Goal: Transaction & Acquisition: Purchase product/service

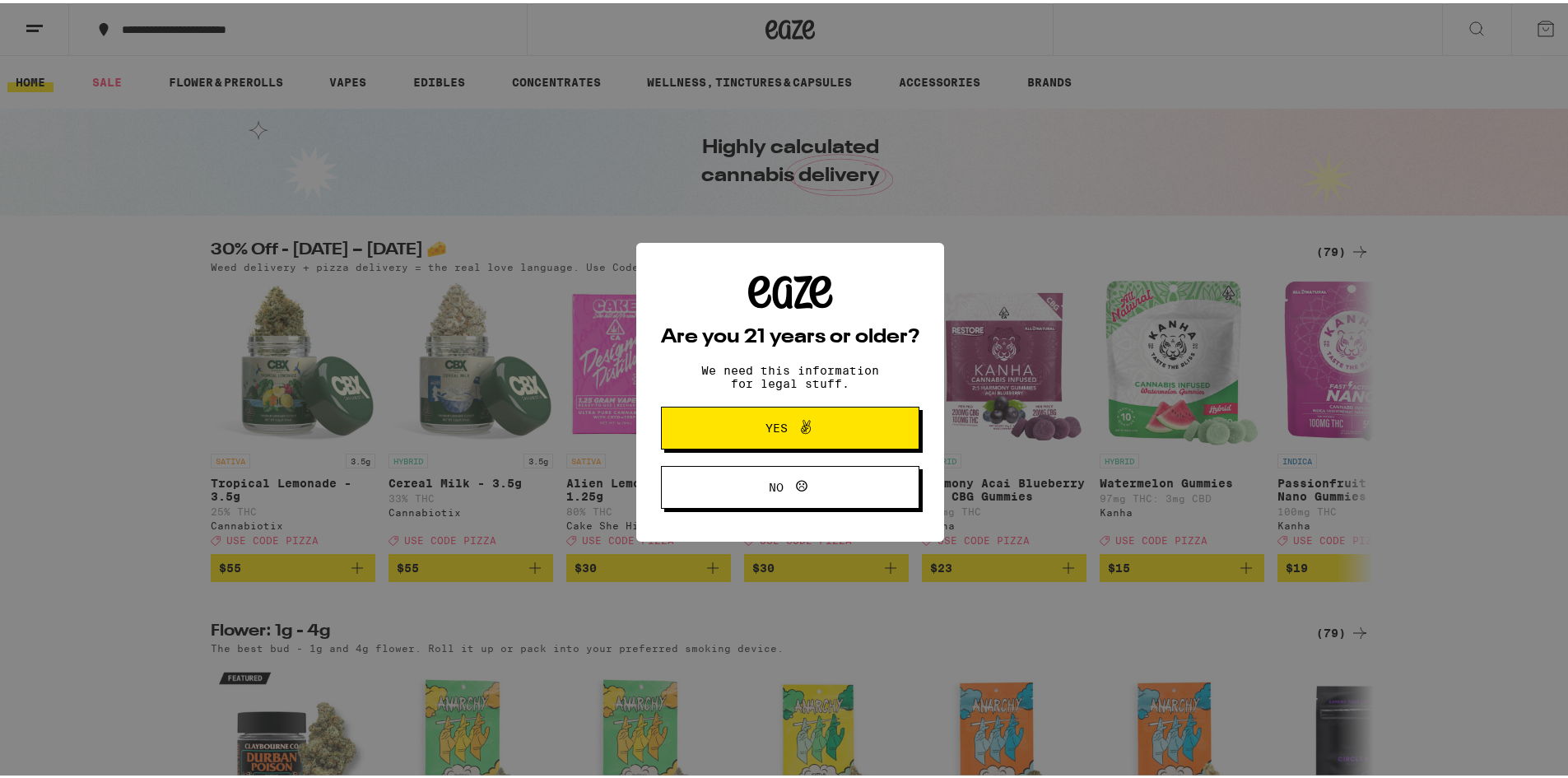
click at [766, 427] on span "Yes" at bounding box center [777, 424] width 22 height 11
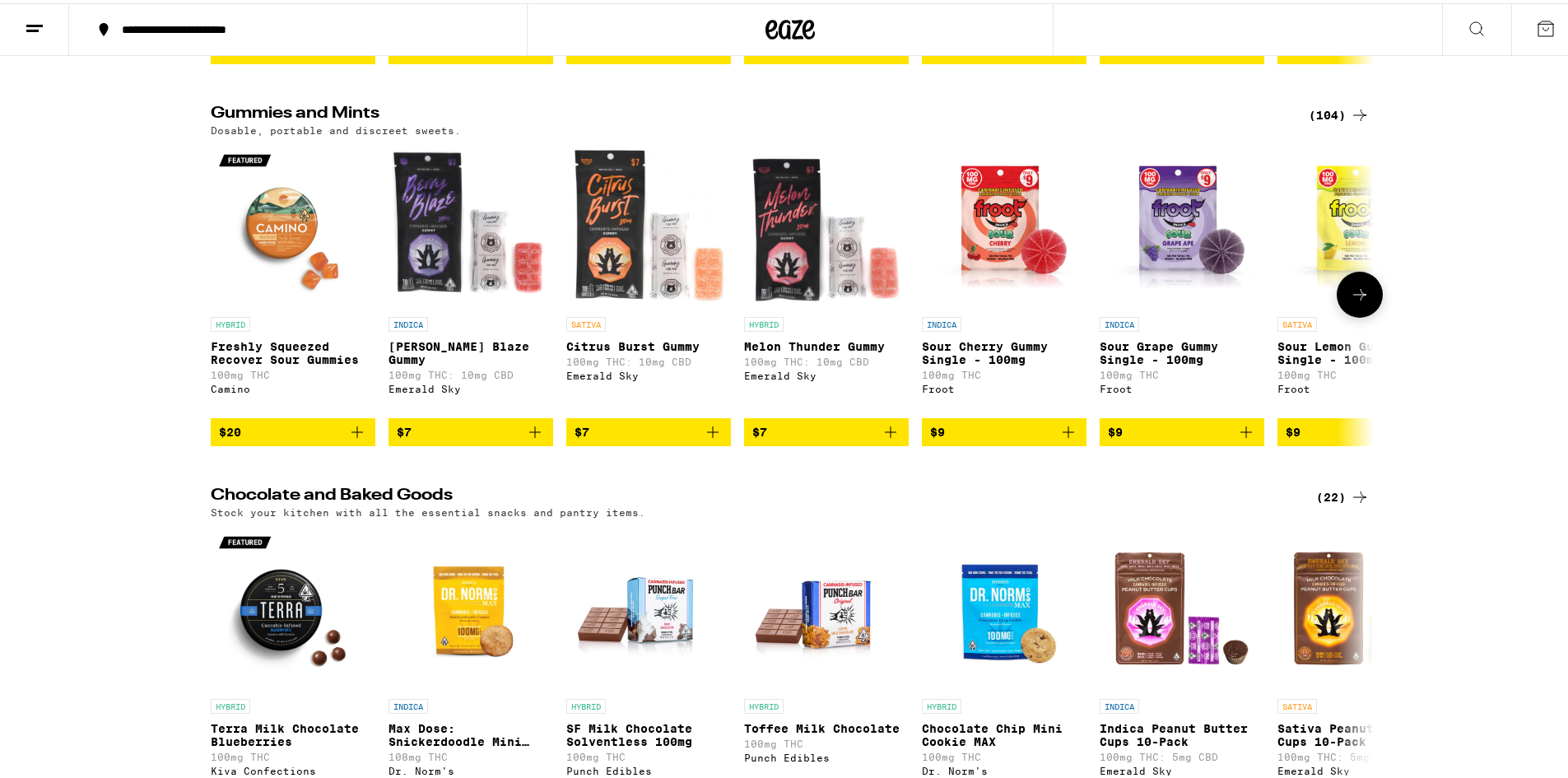
scroll to position [3624, 0]
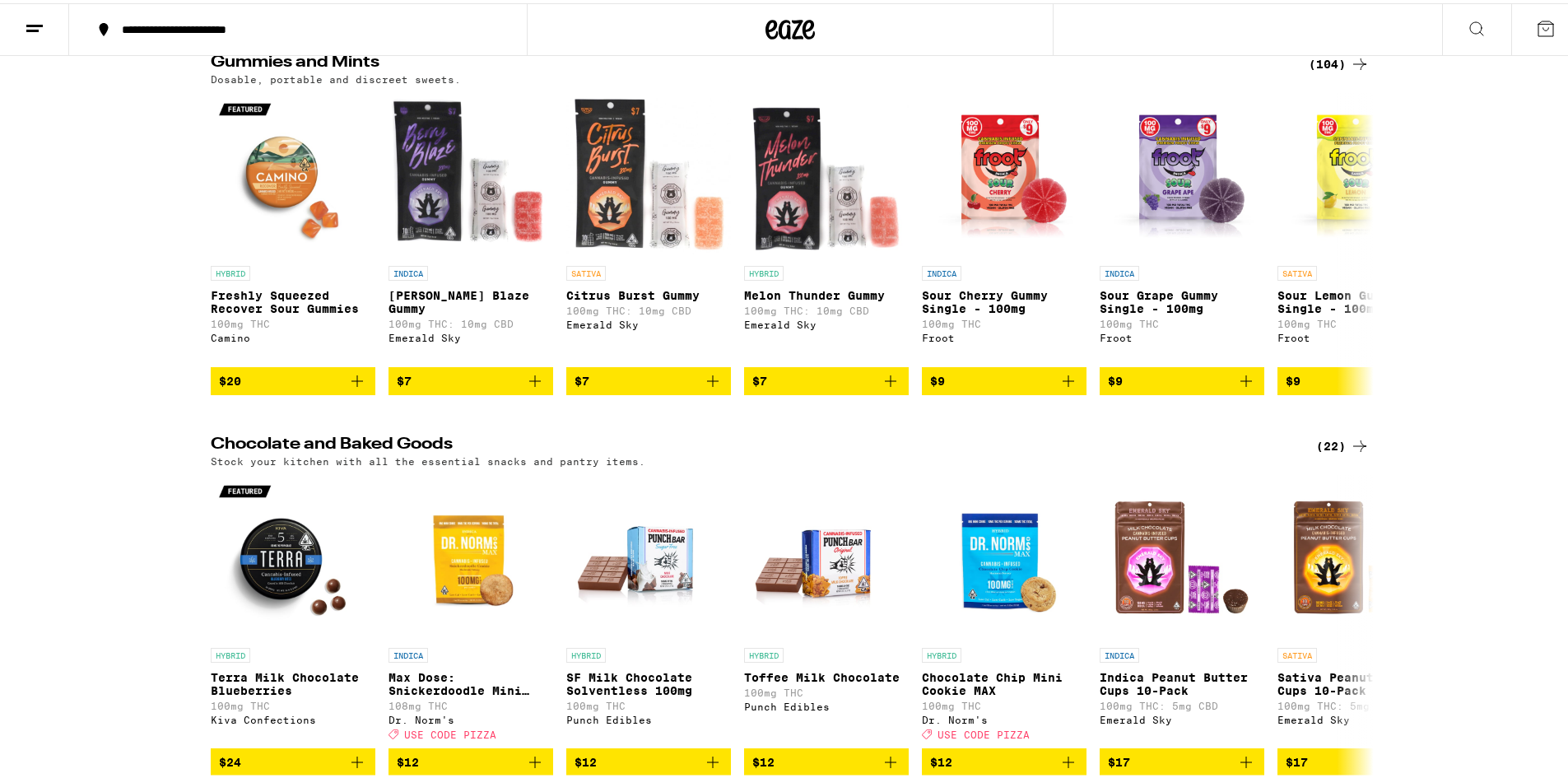
click at [1323, 71] on div "(104)" at bounding box center [1339, 61] width 61 height 20
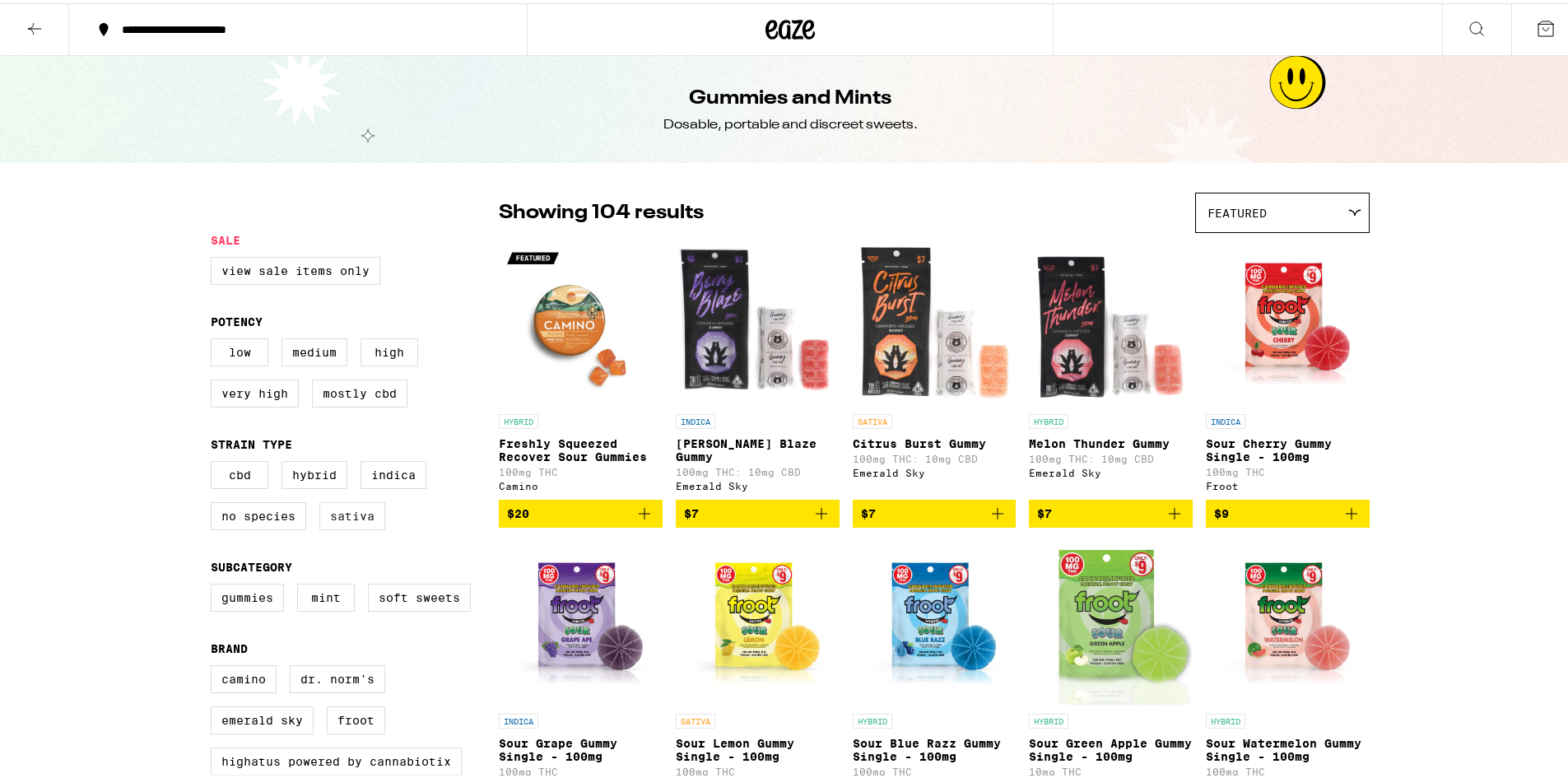
click at [338, 525] on label "Sativa" at bounding box center [352, 513] width 66 height 28
click at [214, 462] on input "Sativa" at bounding box center [214, 461] width 1 height 1
checkbox input "true"
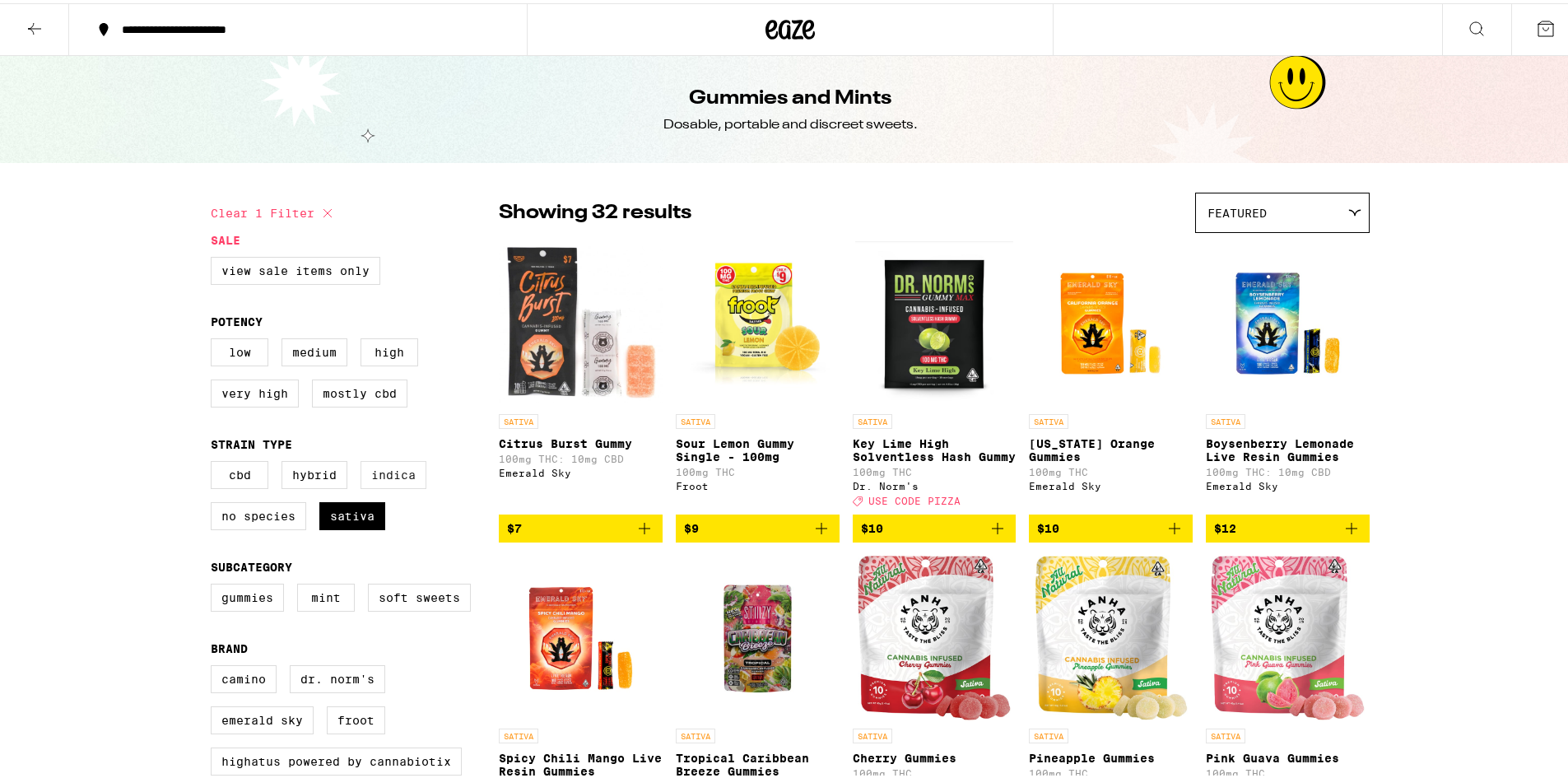
click at [377, 485] on label "Indica" at bounding box center [393, 472] width 66 height 28
click at [214, 462] on input "Indica" at bounding box center [214, 461] width 1 height 1
checkbox input "true"
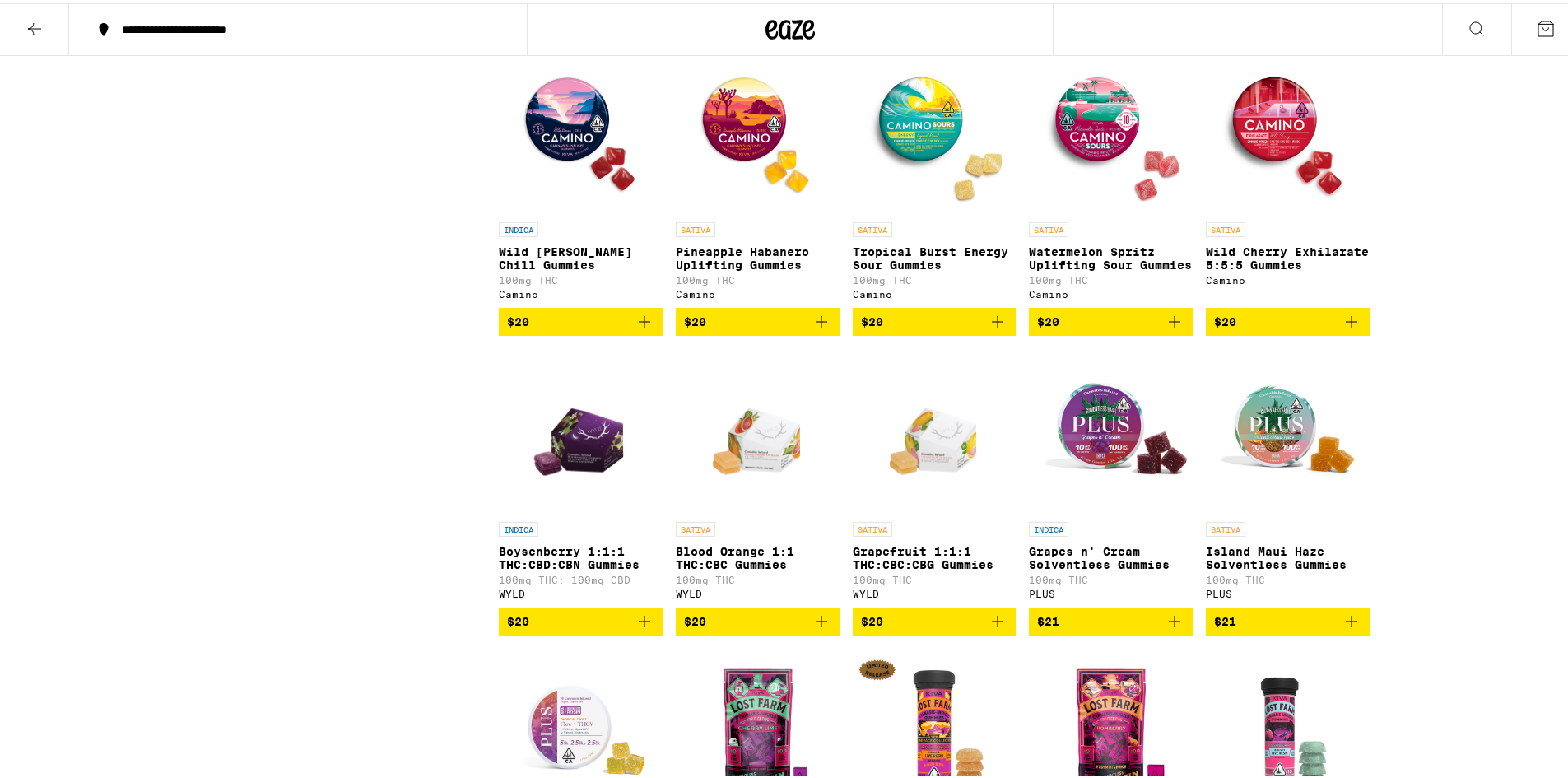
scroll to position [2718, 0]
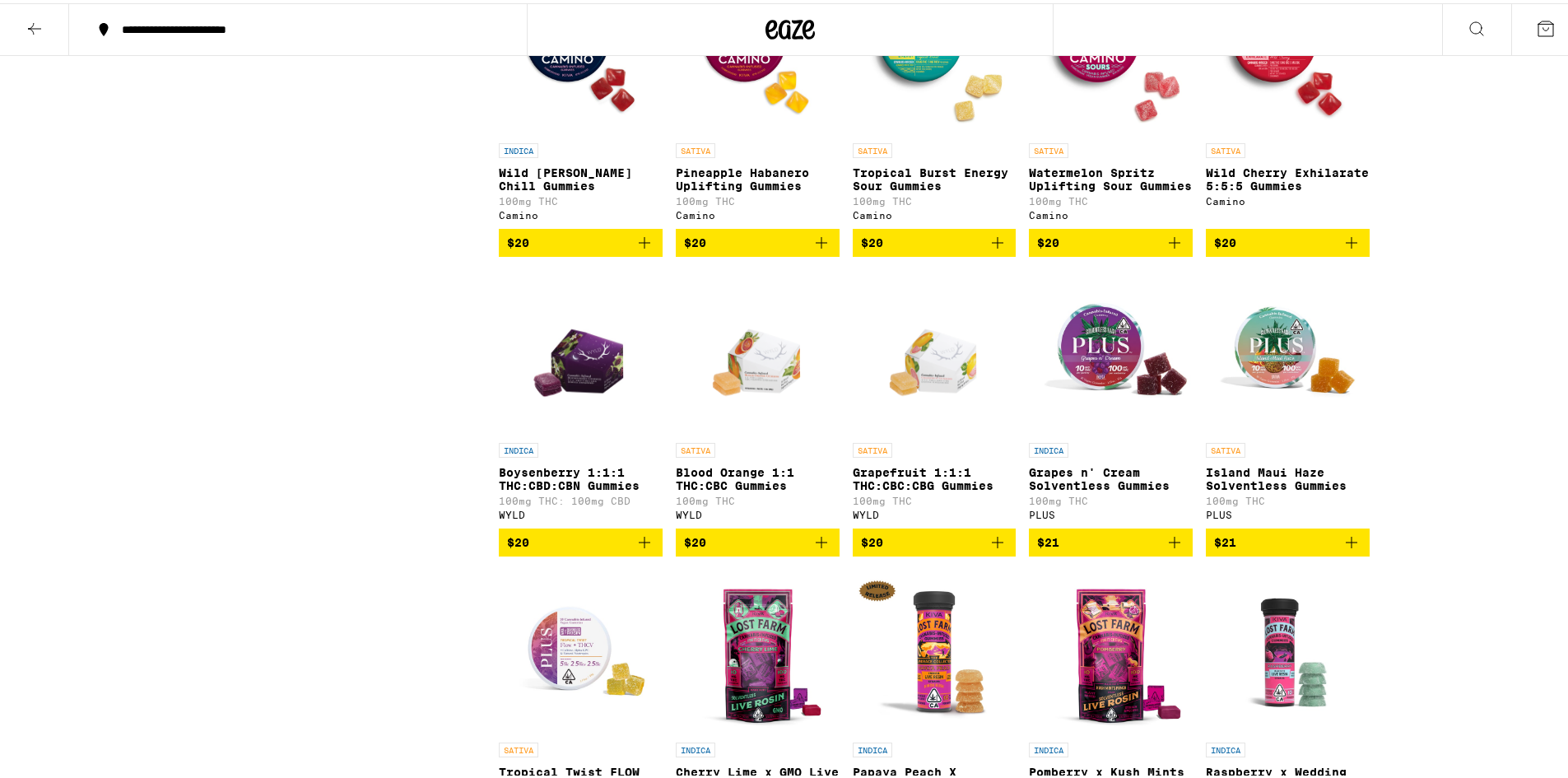
click at [1071, 550] on span "$21" at bounding box center [1111, 539] width 147 height 20
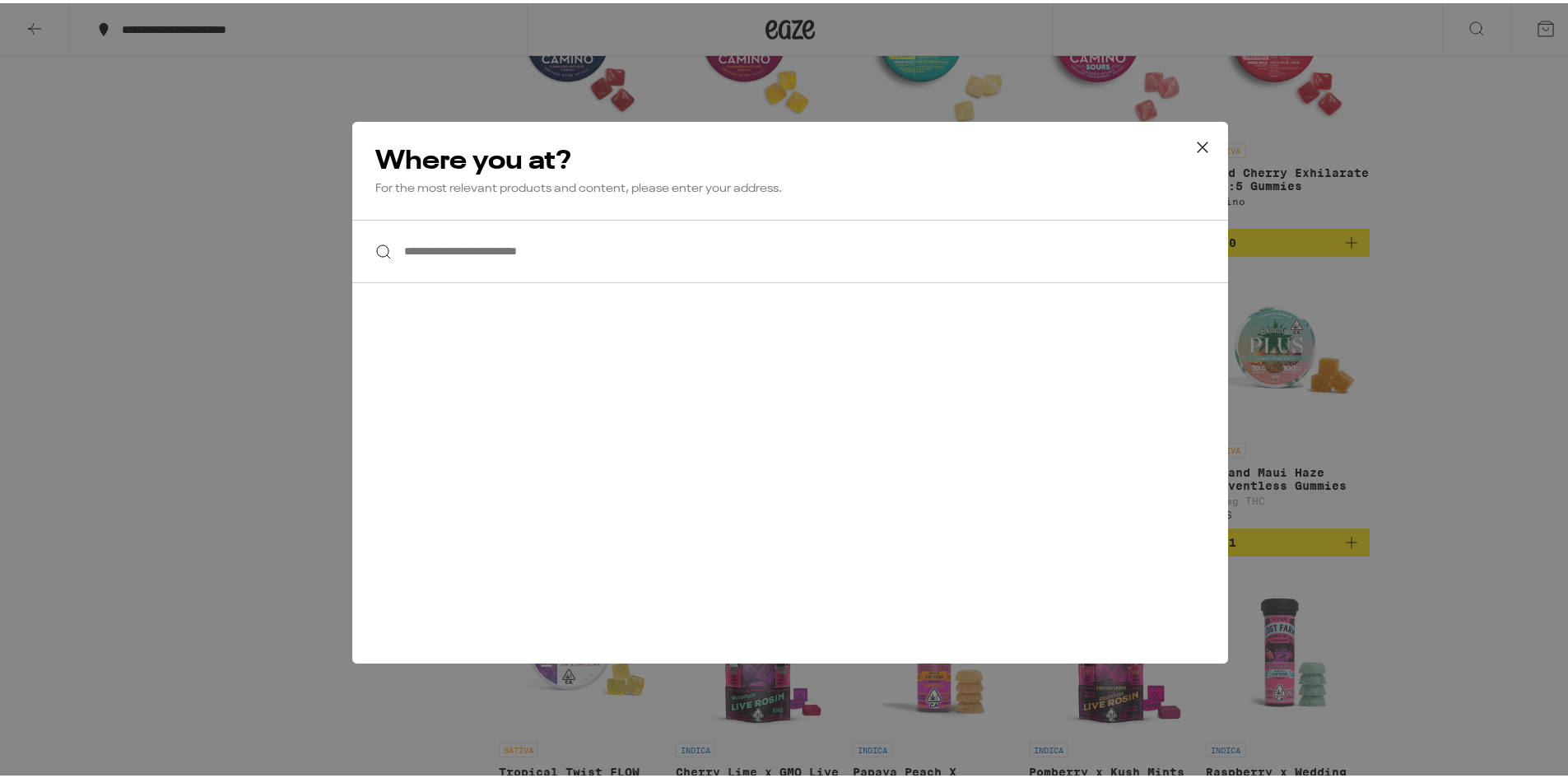
click at [620, 254] on input "**********" at bounding box center [790, 248] width 876 height 63
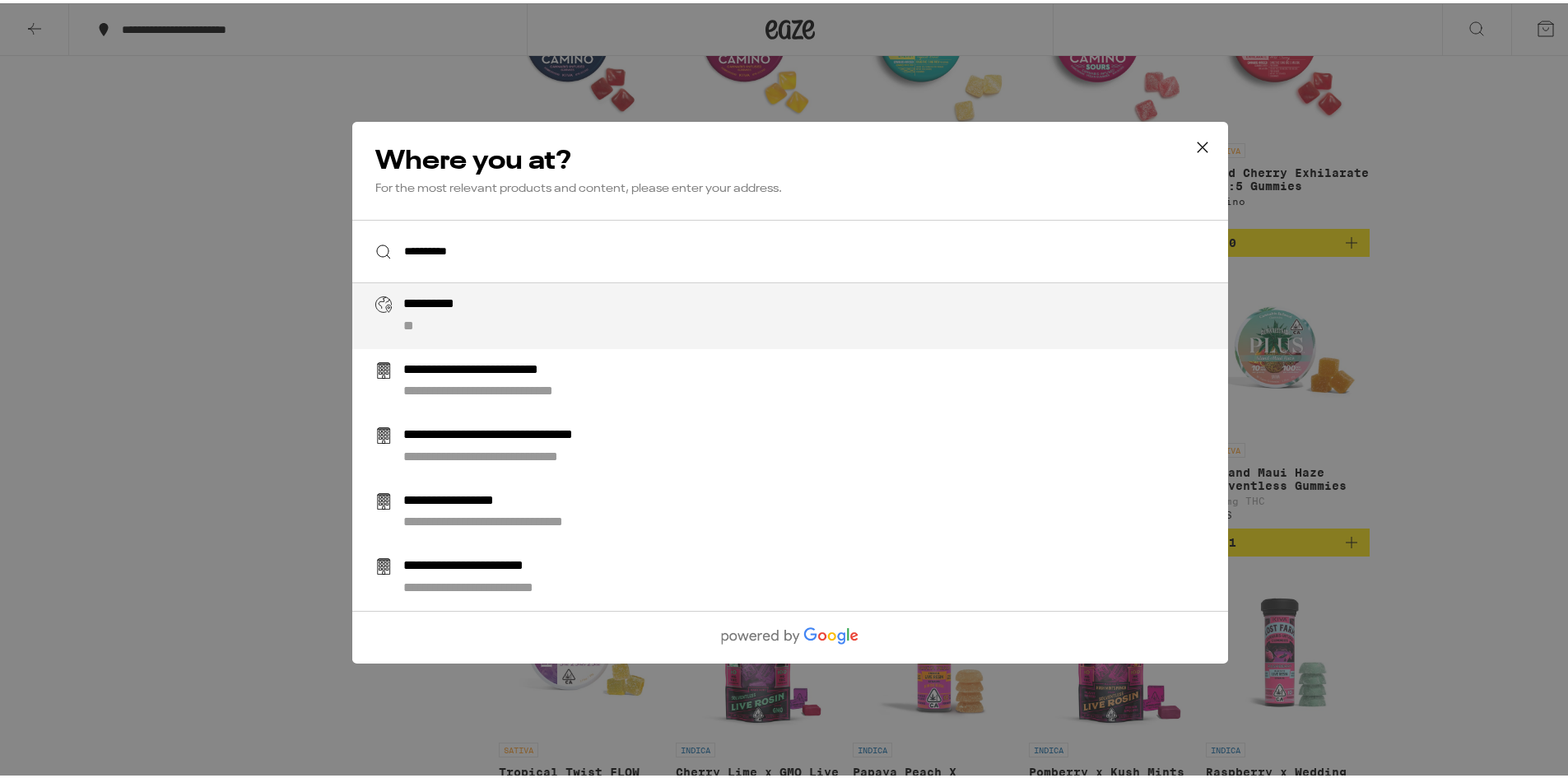
click at [455, 310] on div "**********" at bounding box center [445, 302] width 85 height 17
type input "**********"
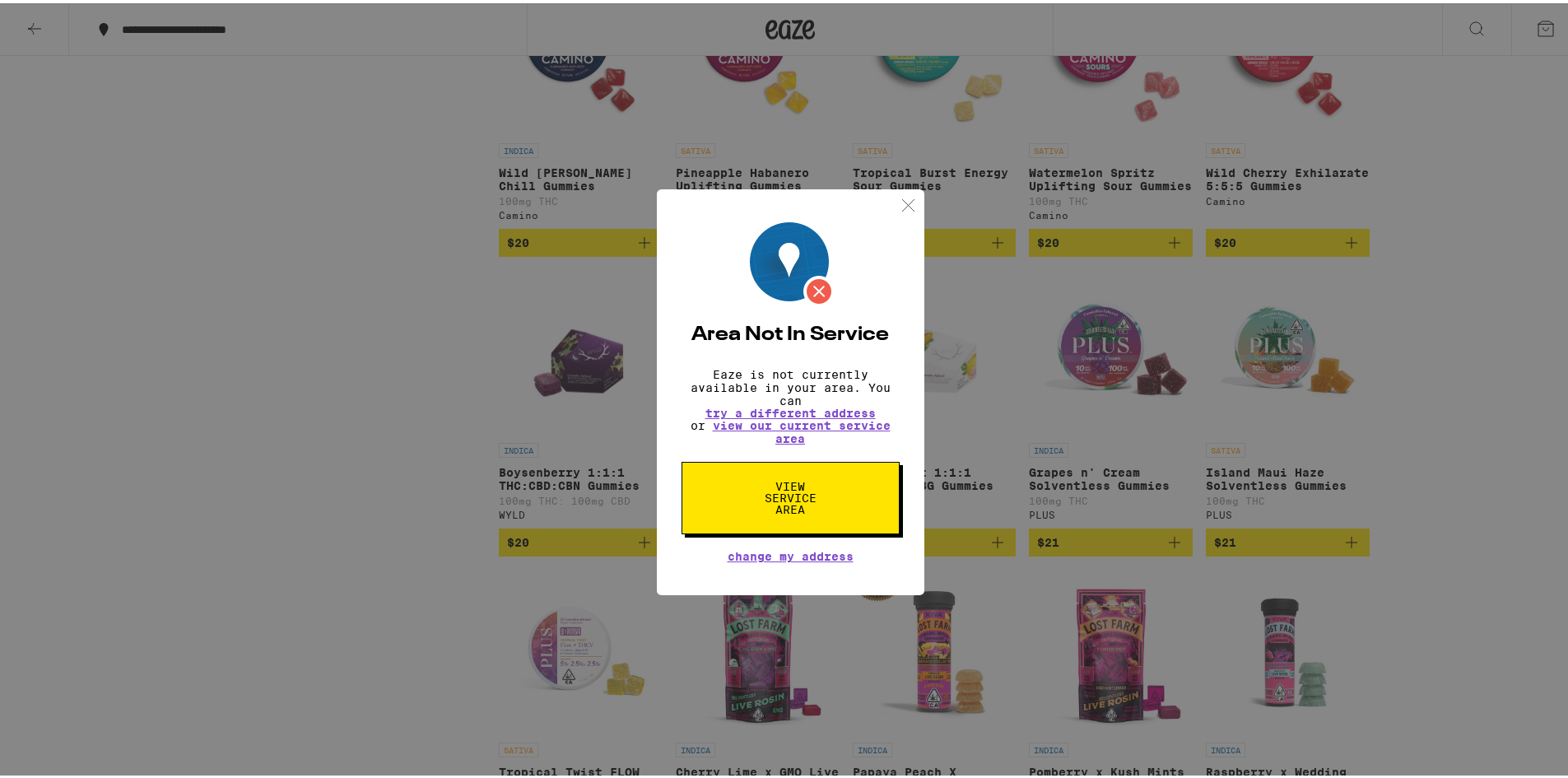
click at [788, 492] on span "View Service Area" at bounding box center [790, 495] width 85 height 34
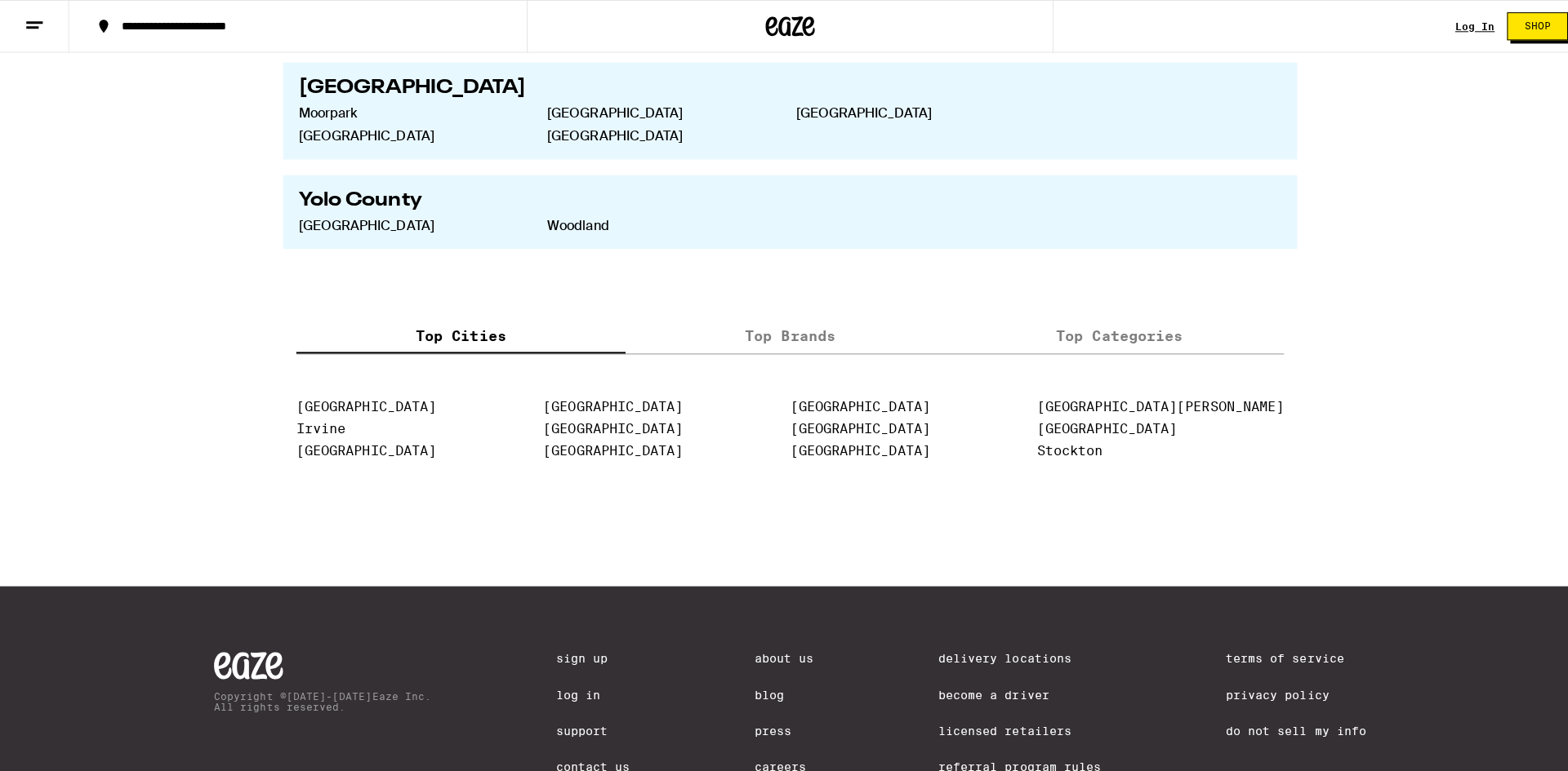
scroll to position [3503, 0]
